Goal: Task Accomplishment & Management: Use online tool/utility

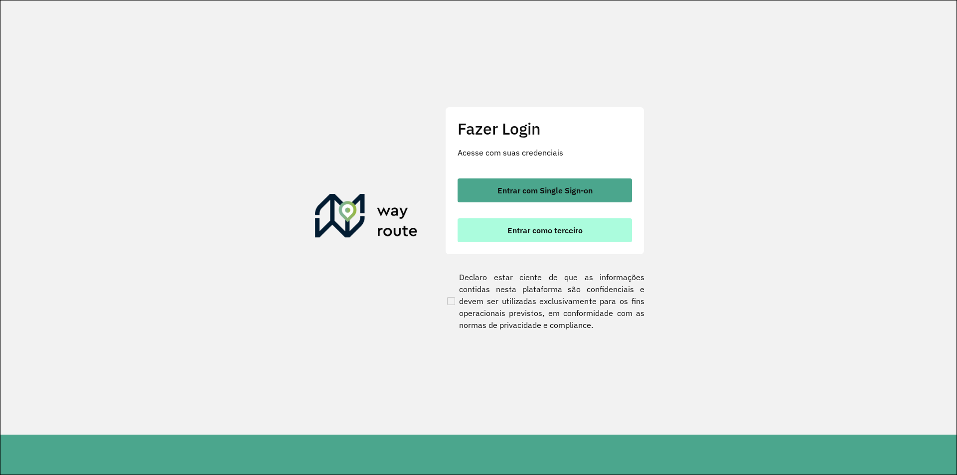
click at [550, 229] on span "Entrar como terceiro" at bounding box center [544, 230] width 75 height 8
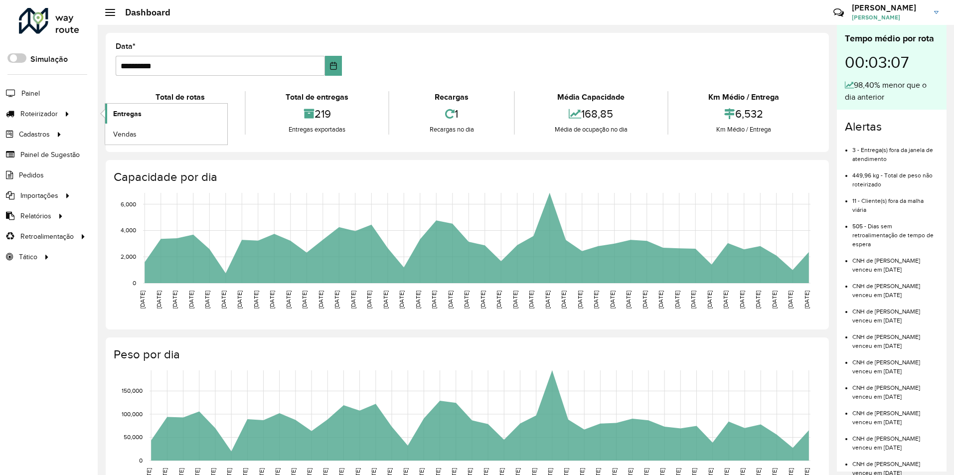
click at [126, 113] on span "Entregas" at bounding box center [127, 114] width 28 height 10
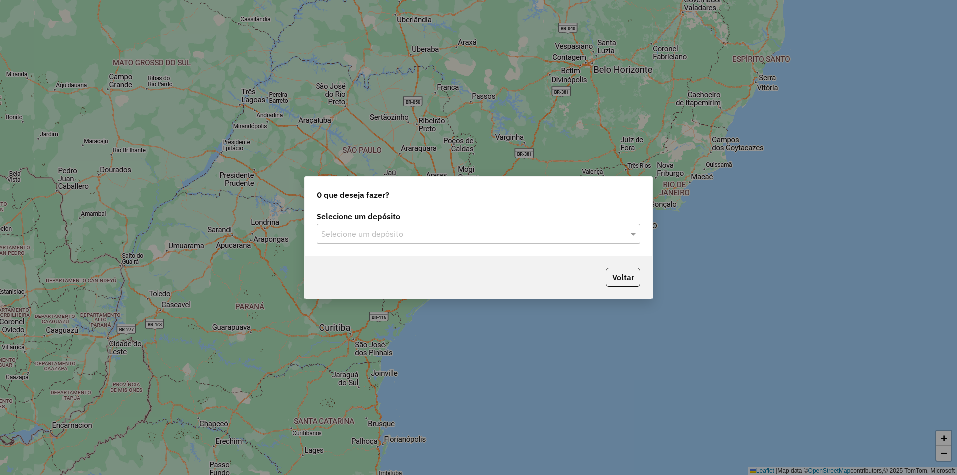
click at [399, 236] on input "text" at bounding box center [469, 234] width 294 height 12
click at [396, 263] on div "IMARUI Litoral Norte" at bounding box center [478, 262] width 323 height 17
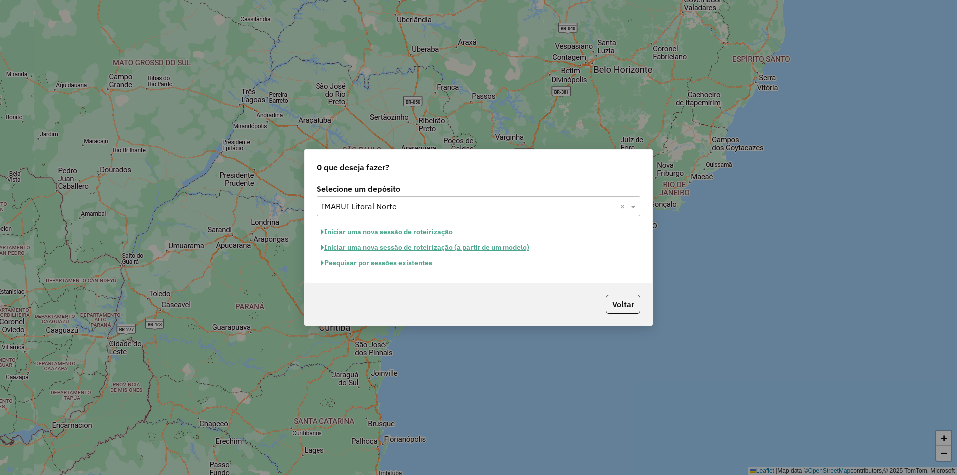
click at [388, 264] on button "Pesquisar por sessões existentes" at bounding box center [377, 262] width 120 height 15
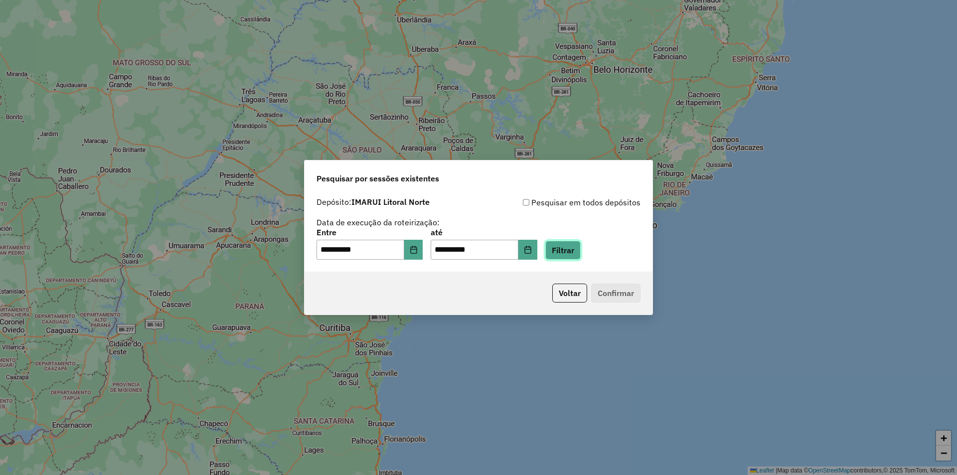
click at [581, 253] on button "Filtrar" at bounding box center [562, 250] width 35 height 19
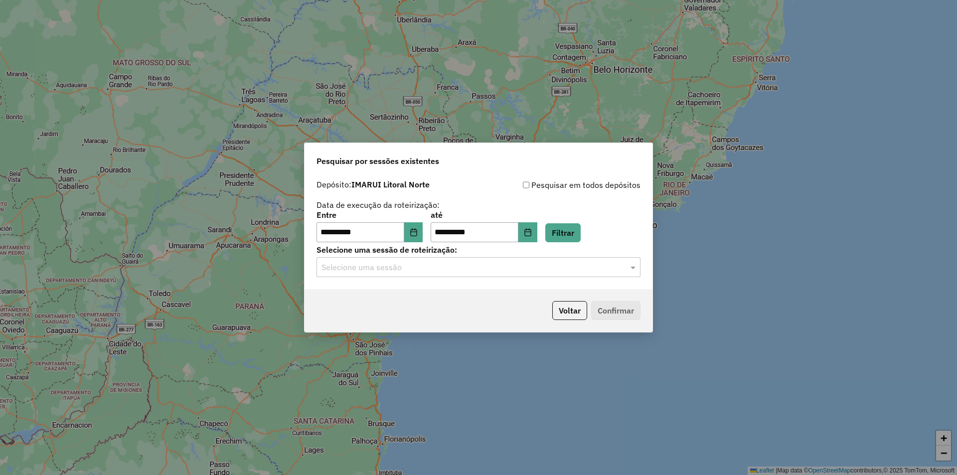
click at [419, 274] on div "Selecione uma sessão" at bounding box center [479, 267] width 324 height 20
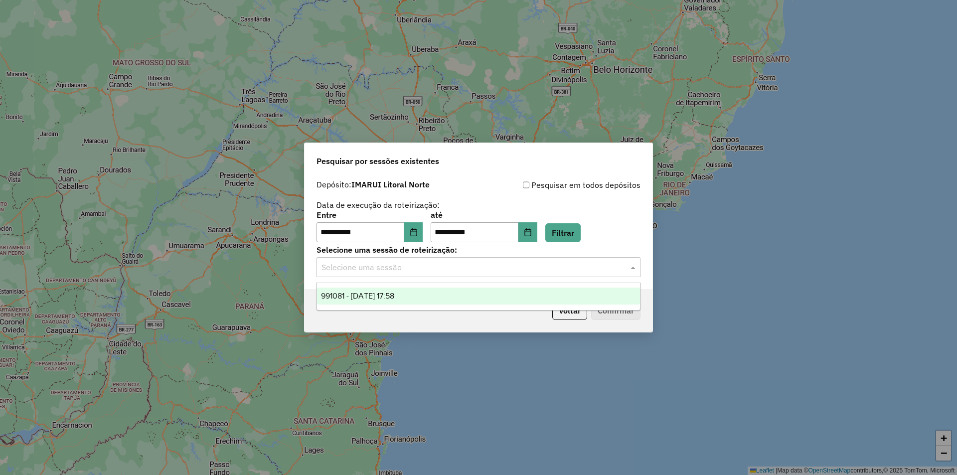
click at [413, 294] on div "991081 - 19/08/2025 17:58" at bounding box center [478, 296] width 323 height 17
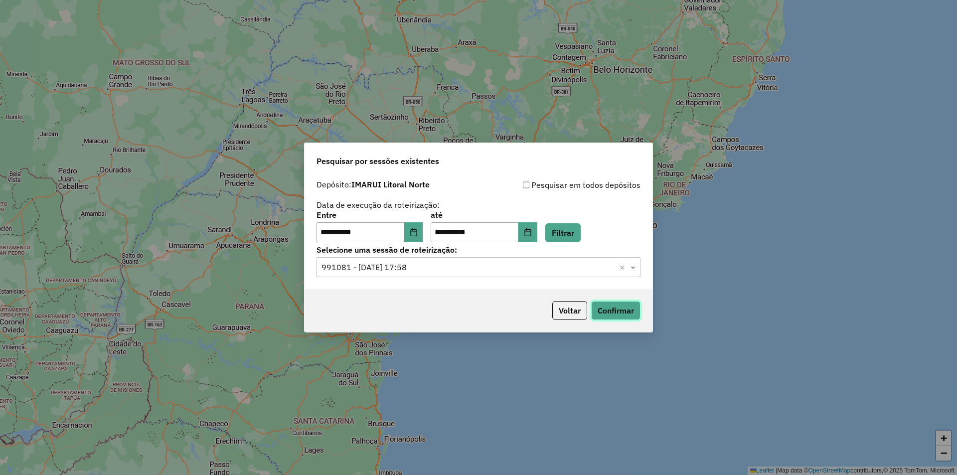
click at [624, 312] on button "Confirmar" at bounding box center [615, 310] width 49 height 19
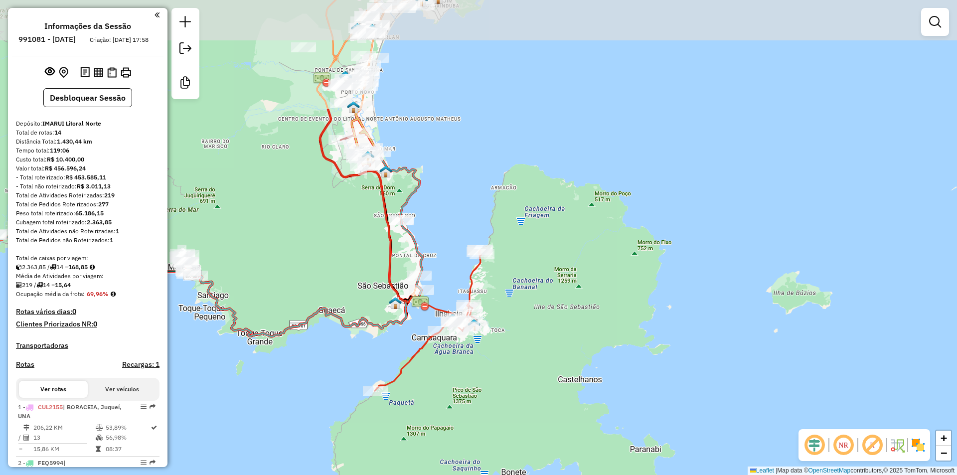
drag, startPoint x: 435, startPoint y: 259, endPoint x: 486, endPoint y: 415, distance: 164.4
click at [486, 415] on div "Janela de atendimento Grade de atendimento Capacidade Transportadoras Veículos …" at bounding box center [478, 237] width 957 height 475
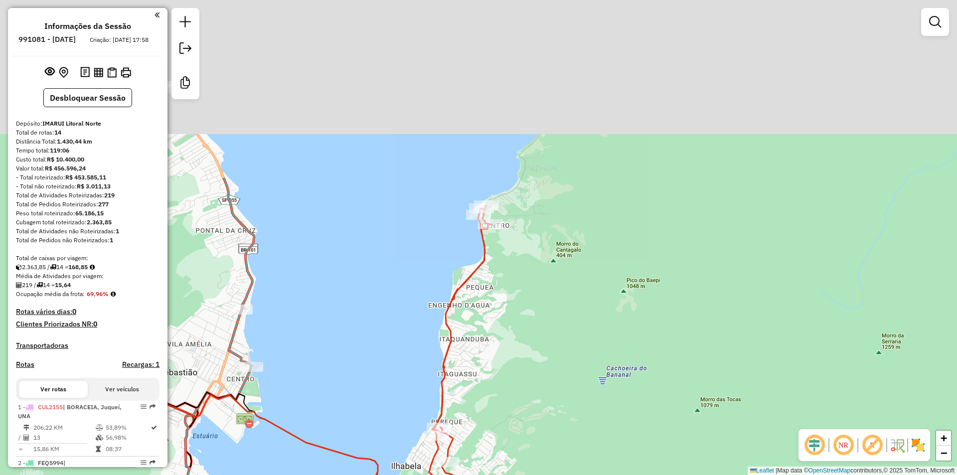
drag, startPoint x: 540, startPoint y: 136, endPoint x: 520, endPoint y: 367, distance: 231.7
click at [520, 367] on div "Janela de atendimento Grade de atendimento Capacidade Transportadoras Veículos …" at bounding box center [478, 237] width 957 height 475
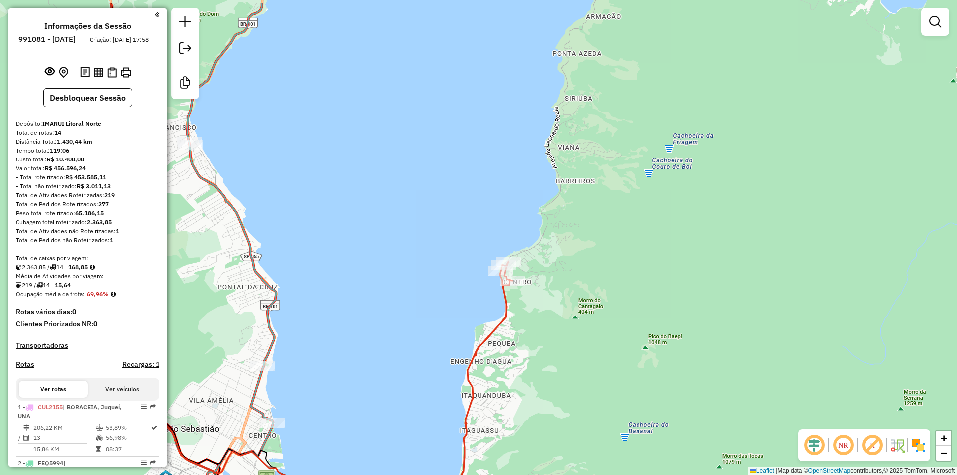
drag, startPoint x: 513, startPoint y: 322, endPoint x: 576, endPoint y: 408, distance: 106.7
click at [579, 419] on div "Janela de atendimento Grade de atendimento Capacidade Transportadoras Veículos …" at bounding box center [478, 237] width 957 height 475
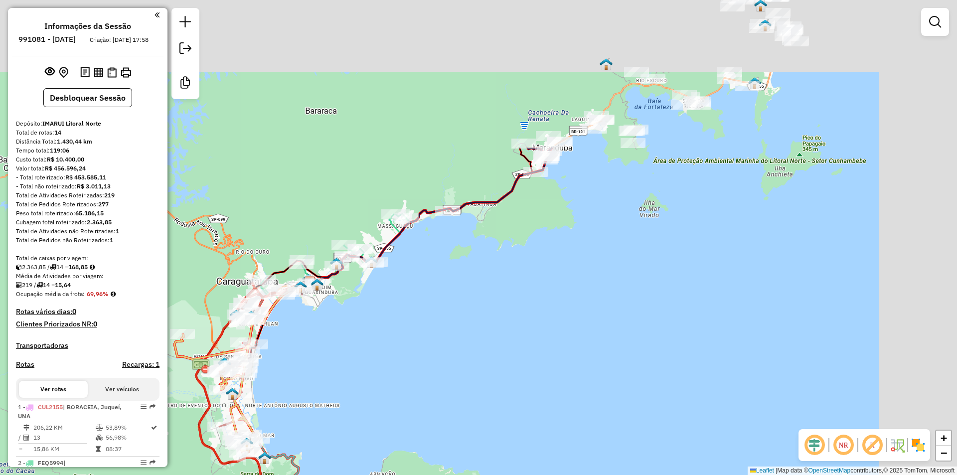
drag, startPoint x: 526, startPoint y: 222, endPoint x: 346, endPoint y: 417, distance: 266.0
click at [344, 418] on div "Janela de atendimento Grade de atendimento Capacidade Transportadoras Veículos …" at bounding box center [478, 237] width 957 height 475
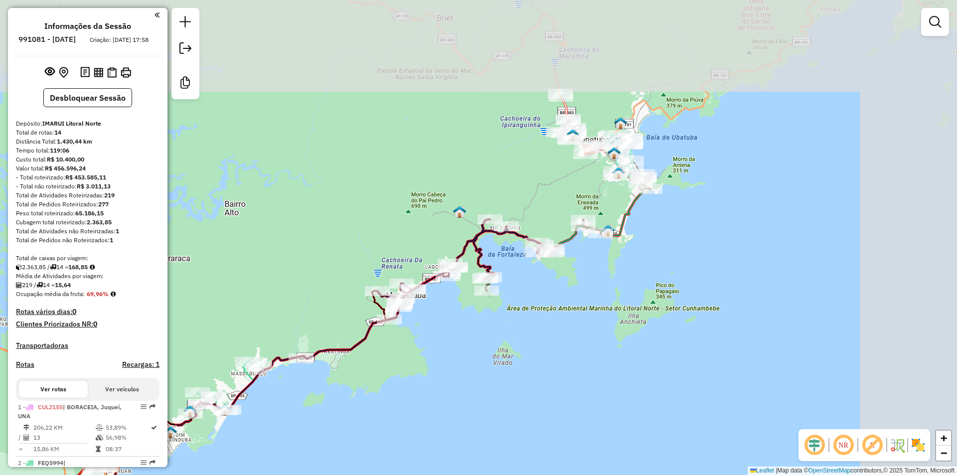
drag, startPoint x: 450, startPoint y: 367, endPoint x: 425, endPoint y: 389, distance: 33.3
click at [425, 389] on div "Janela de atendimento Grade de atendimento Capacidade Transportadoras Veículos …" at bounding box center [478, 237] width 957 height 475
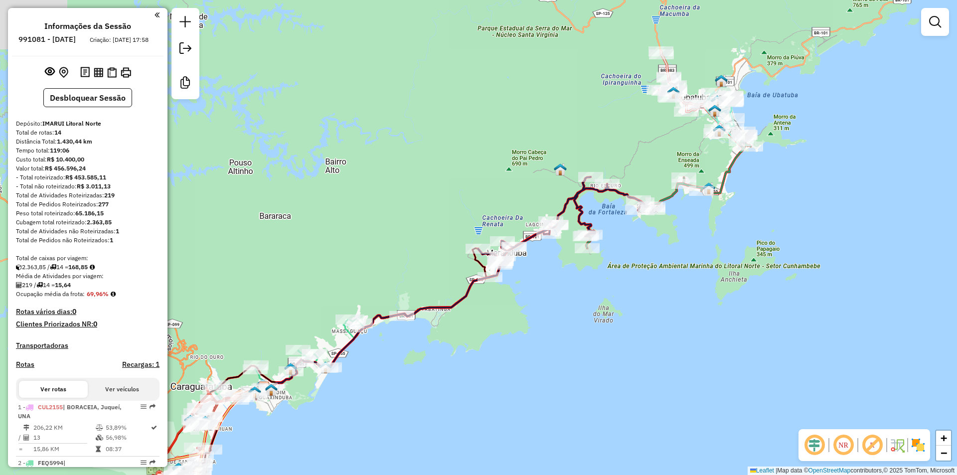
drag, startPoint x: 414, startPoint y: 353, endPoint x: 636, endPoint y: 240, distance: 249.0
click at [636, 240] on div "Janela de atendimento Grade de atendimento Capacidade Transportadoras Veículos …" at bounding box center [478, 237] width 957 height 475
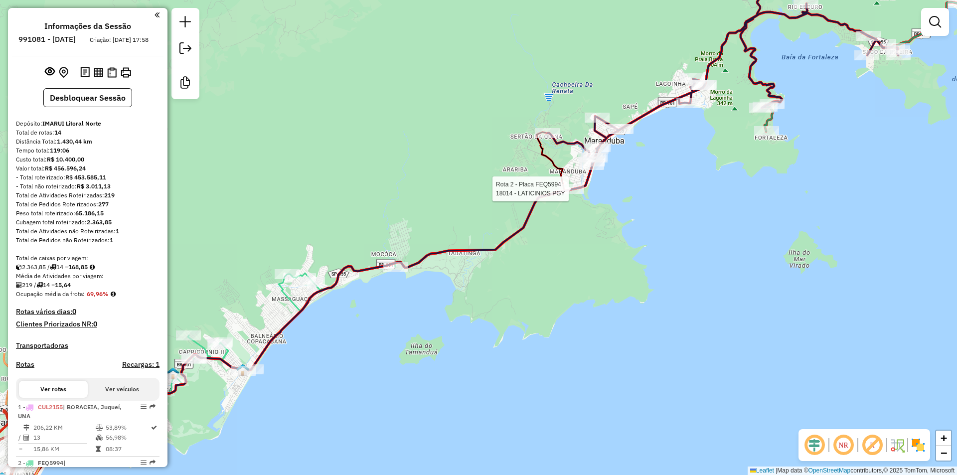
select select "**********"
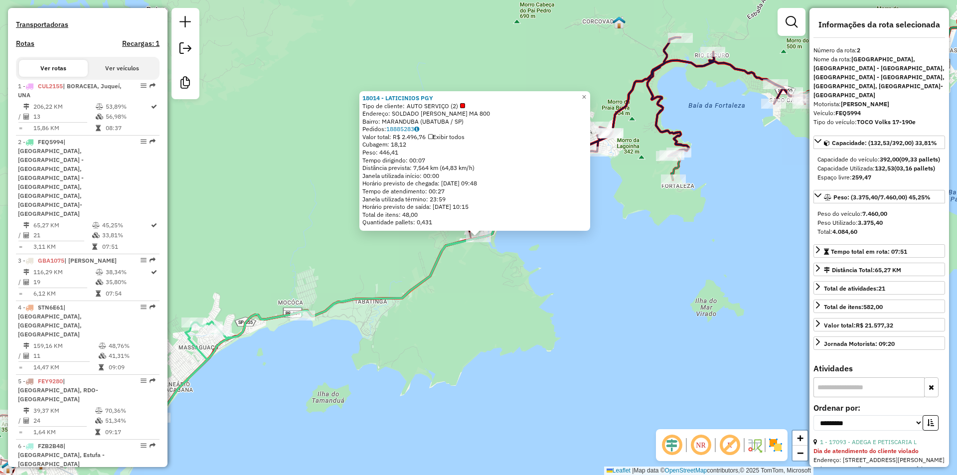
scroll to position [458, 0]
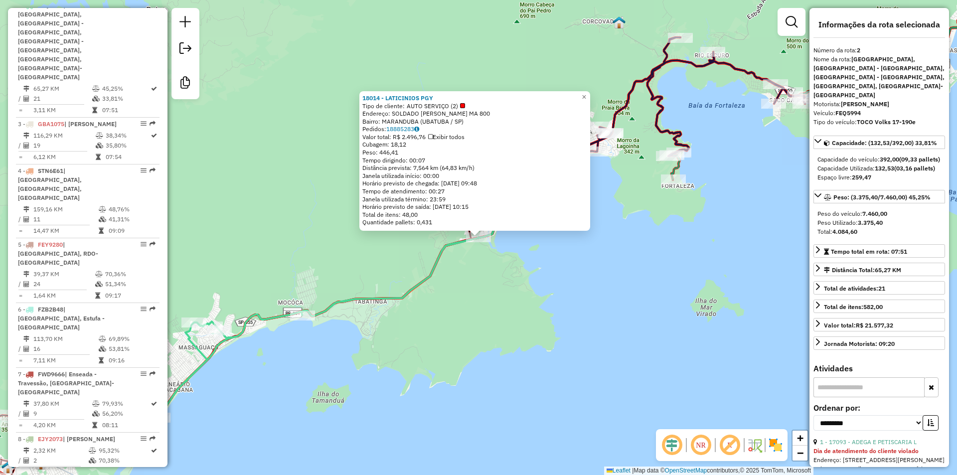
click at [485, 333] on div "18014 - LATICINIOS PGY Tipo de cliente: AUTO SERVIÇO (2) Endereço: SOLDADO JOSE…" at bounding box center [478, 237] width 957 height 475
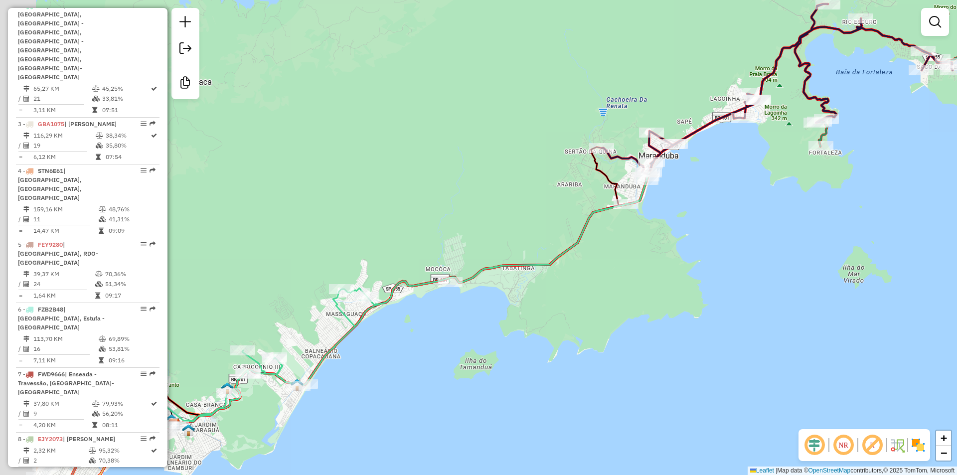
drag, startPoint x: 418, startPoint y: 379, endPoint x: 631, endPoint y: 332, distance: 218.0
click at [631, 332] on div "Janela de atendimento Grade de atendimento Capacidade Transportadoras Veículos …" at bounding box center [478, 237] width 957 height 475
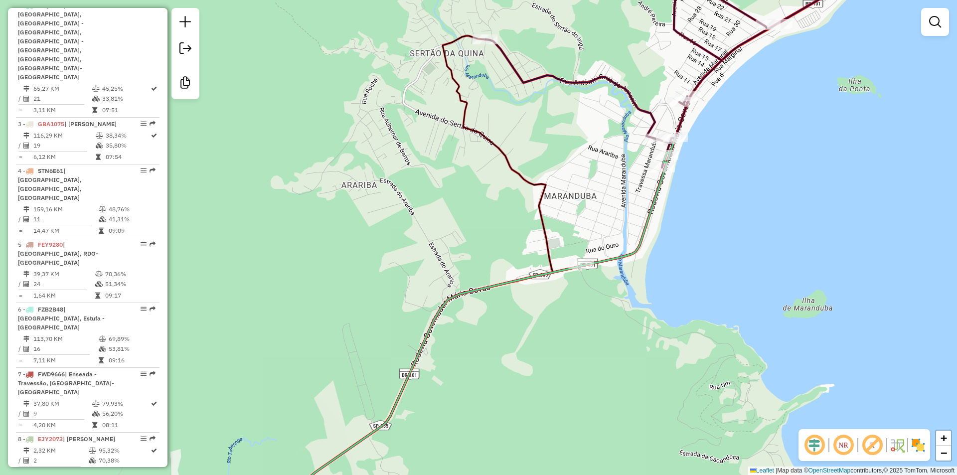
click at [388, 257] on div "Janela de atendimento Grade de atendimento Capacidade Transportadoras Veículos …" at bounding box center [478, 237] width 957 height 475
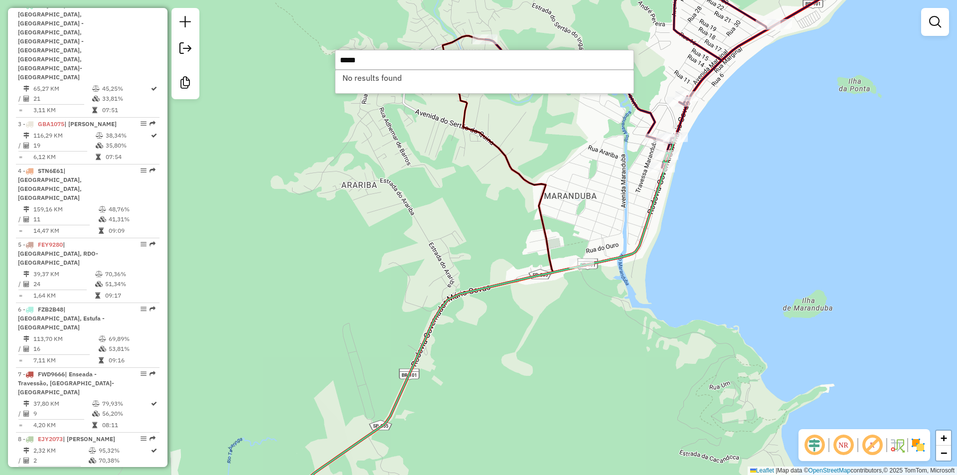
click at [348, 50] on input "*****" at bounding box center [484, 60] width 299 height 20
type input "*****"
click at [402, 73] on li "18697 - ADEGA E EMP. DO GELO (Rota: 9 - Sequência: 13)" at bounding box center [484, 77] width 298 height 15
select select "**********"
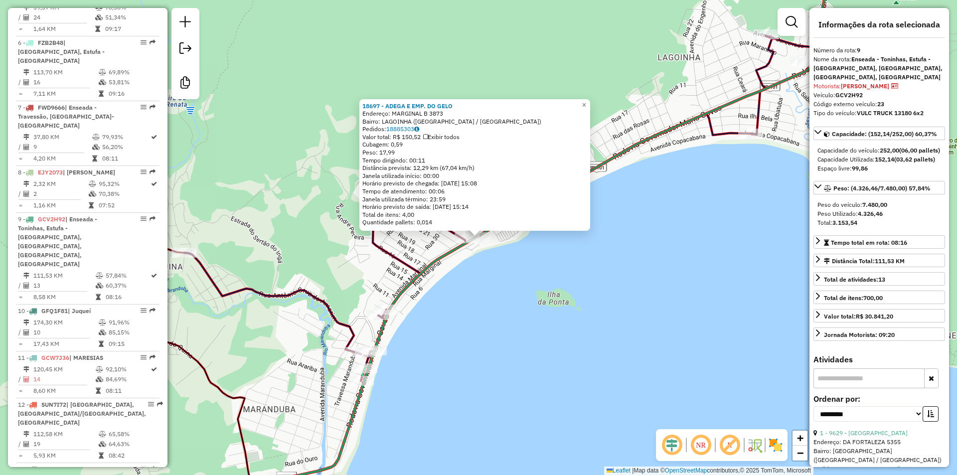
scroll to position [839, 0]
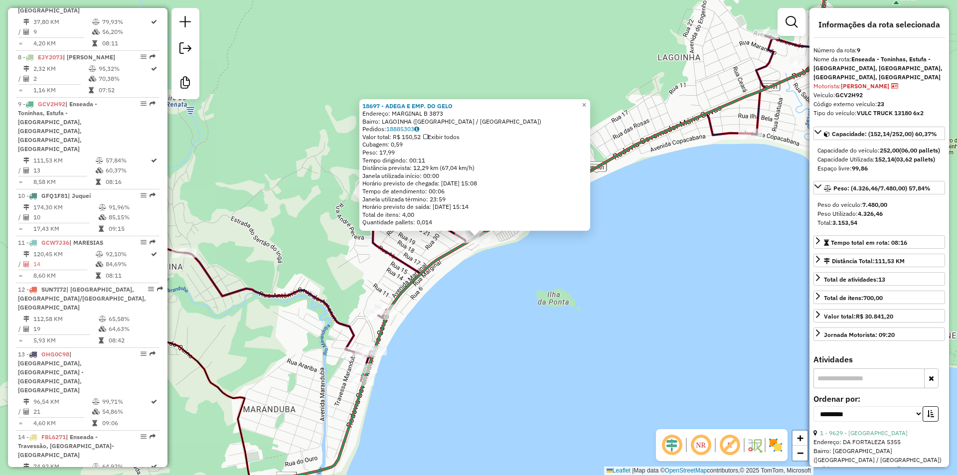
click at [488, 311] on div "18697 - ADEGA E EMP. DO GELO Endereço: MARGINAL B 3873 Bairro: LAGOINHA (UBATUB…" at bounding box center [478, 237] width 957 height 475
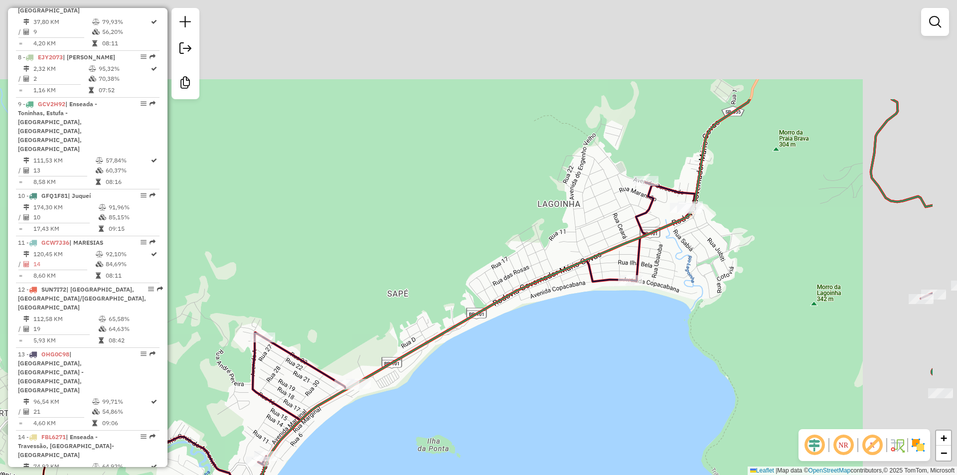
drag, startPoint x: 562, startPoint y: 321, endPoint x: 556, endPoint y: 325, distance: 7.2
click at [556, 325] on div "Janela de atendimento Grade de atendimento Capacidade Transportadoras Veículos …" at bounding box center [478, 237] width 957 height 475
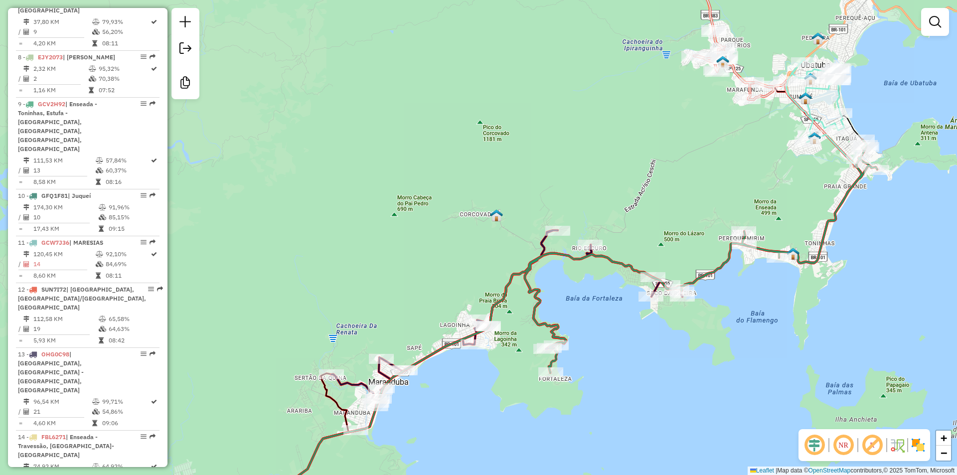
drag, startPoint x: 479, startPoint y: 406, endPoint x: 430, endPoint y: 418, distance: 50.4
click at [430, 418] on div "Janela de atendimento Grade de atendimento Capacidade Transportadoras Veículos …" at bounding box center [478, 237] width 957 height 475
click at [367, 173] on div "Janela de atendimento Grade de atendimento Capacidade Transportadoras Veículos …" at bounding box center [478, 237] width 957 height 475
